Goal: Information Seeking & Learning: Find specific fact

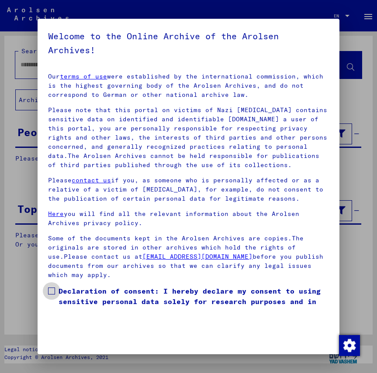
click at [54, 292] on span at bounding box center [51, 291] width 7 height 7
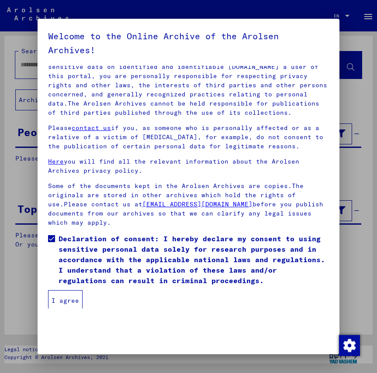
scroll to position [55, 0]
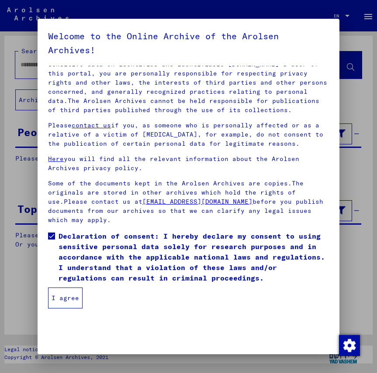
click at [62, 300] on button "I agree" at bounding box center [65, 298] width 35 height 21
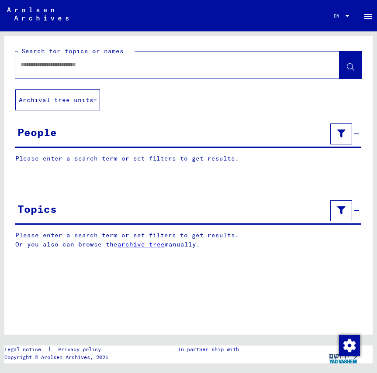
click at [33, 66] on input "text" at bounding box center [170, 64] width 298 height 9
type input "**********"
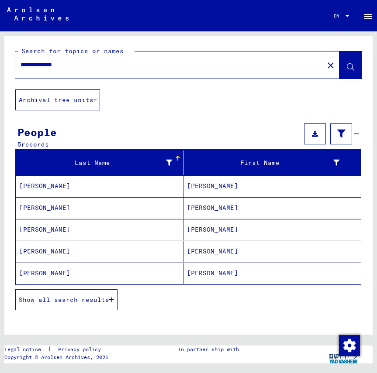
click at [199, 186] on mat-cell "[PERSON_NAME]" at bounding box center [272, 186] width 178 height 21
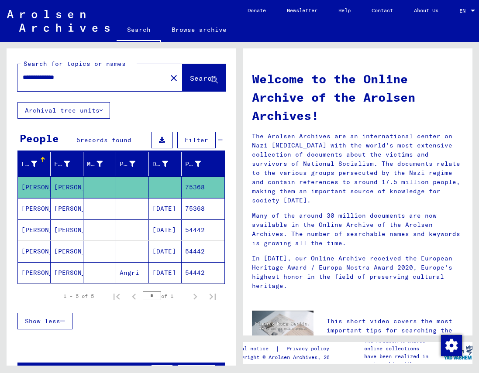
click at [162, 207] on mat-cell "[DATE]" at bounding box center [165, 208] width 33 height 21
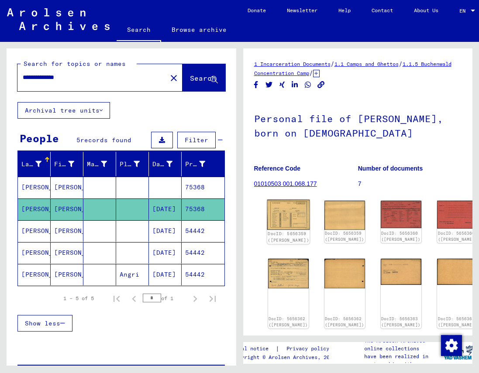
click at [280, 211] on img at bounding box center [288, 215] width 43 height 31
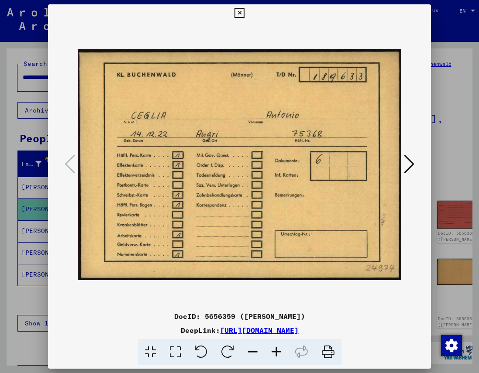
click at [377, 164] on icon at bounding box center [409, 164] width 10 height 21
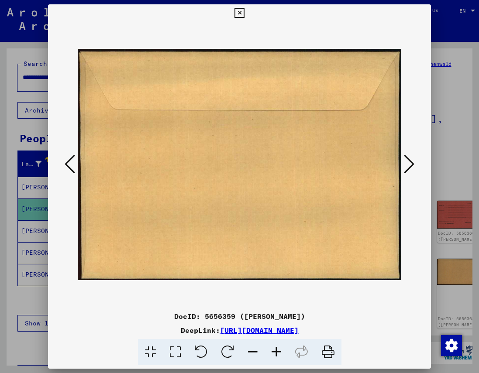
click at [377, 164] on icon at bounding box center [409, 164] width 10 height 21
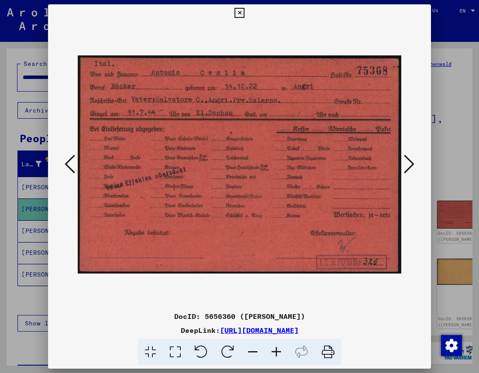
click at [241, 11] on icon at bounding box center [240, 13] width 10 height 10
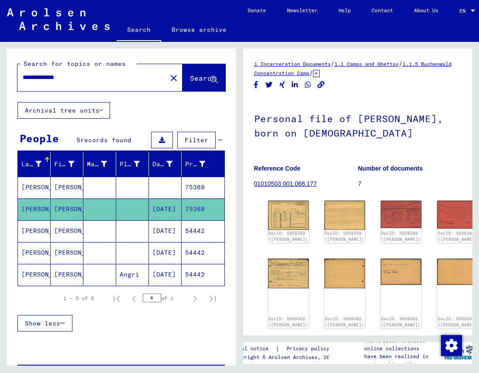
drag, startPoint x: 89, startPoint y: 77, endPoint x: -32, endPoint y: 79, distance: 121.0
click at [0, 79] on html "**********" at bounding box center [239, 186] width 479 height 373
type input "**********"
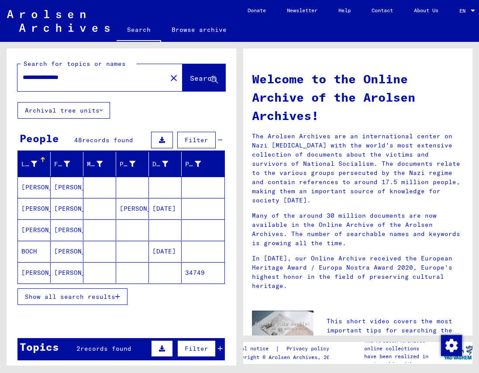
click at [190, 273] on mat-cell "34749" at bounding box center [203, 273] width 43 height 21
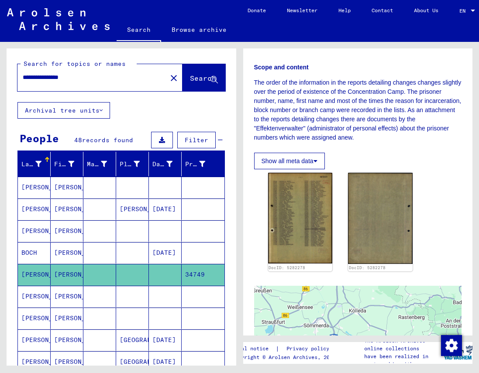
scroll to position [131, 0]
